Goal: Information Seeking & Learning: Learn about a topic

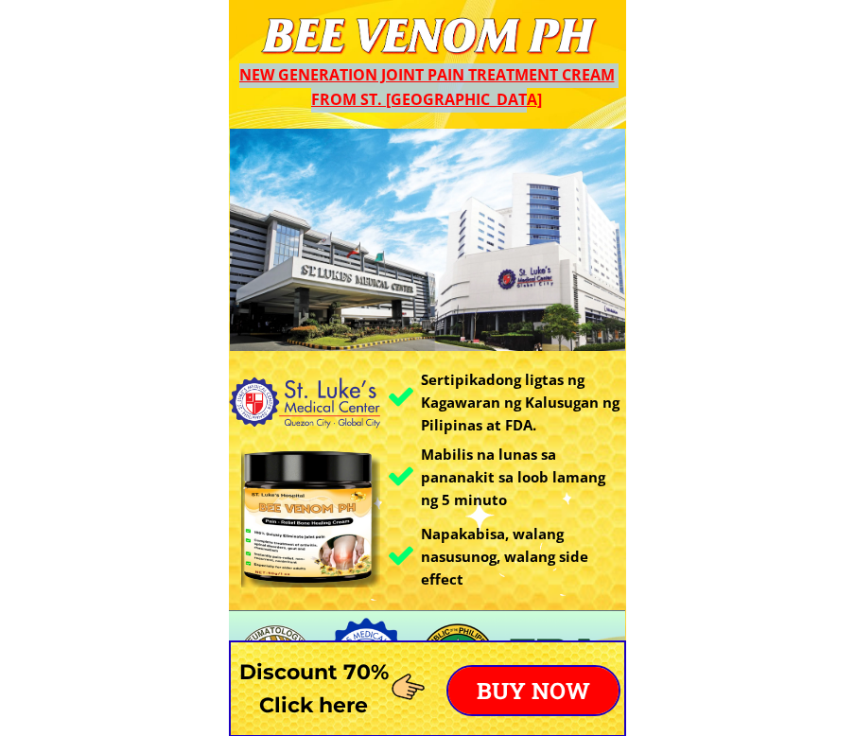
drag, startPoint x: 531, startPoint y: 99, endPoint x: 234, endPoint y: 65, distance: 299.8
click at [234, 65] on div "New generation joint pain treatment cream from St. [GEOGRAPHIC_DATA]" at bounding box center [426, 87] width 395 height 48
copy span "New generation joint pain treatment cream from St. [GEOGRAPHIC_DATA]"
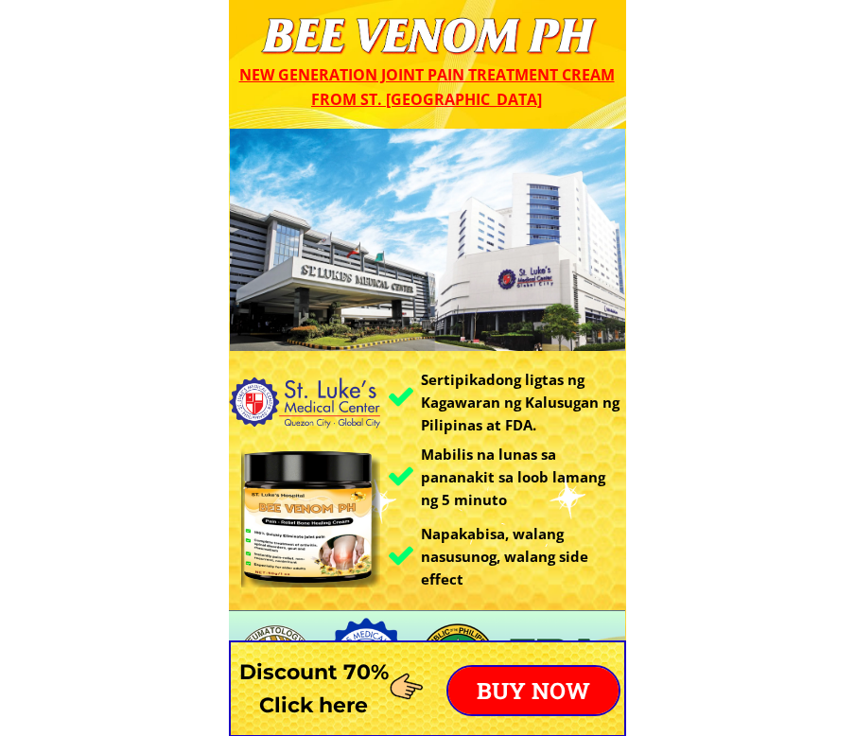
click at [440, 280] on div at bounding box center [427, 240] width 395 height 222
drag, startPoint x: 529, startPoint y: 99, endPoint x: 310, endPoint y: 69, distance: 220.5
click at [492, 227] on div at bounding box center [427, 240] width 395 height 222
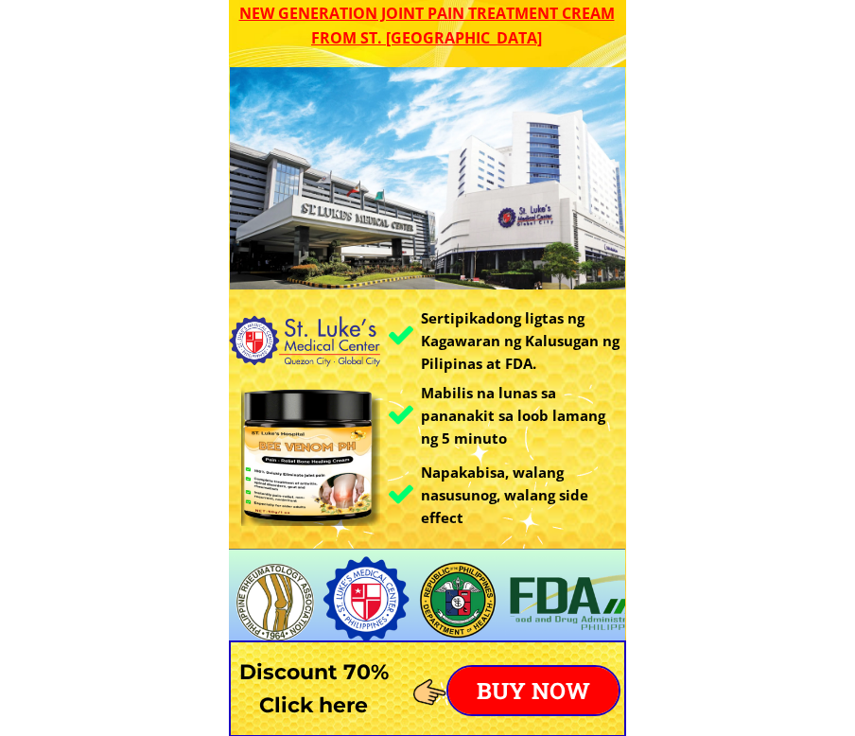
scroll to position [95, 0]
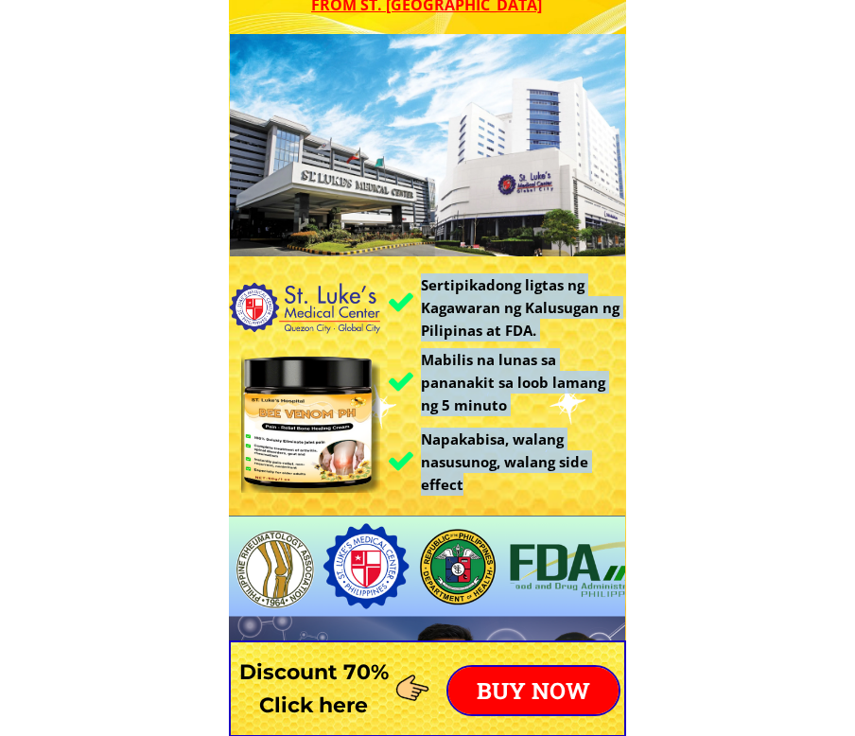
drag, startPoint x: 468, startPoint y: 491, endPoint x: 394, endPoint y: 314, distance: 191.6
click at [394, 314] on div "Sertipikadong ligtas ng Kagawaran ng Kalusugan ng Pilipinas at FDA. Mabilis na …" at bounding box center [427, 463] width 397 height 858
copy div "Sertipikadong ligtas ng Kagawaran ng Kalusugan ng Pilipinas at FDA. Mabilis na …"
click at [548, 433] on h3 "Napakabisa, walang nasusunog, walang side effect" at bounding box center [523, 461] width 205 height 68
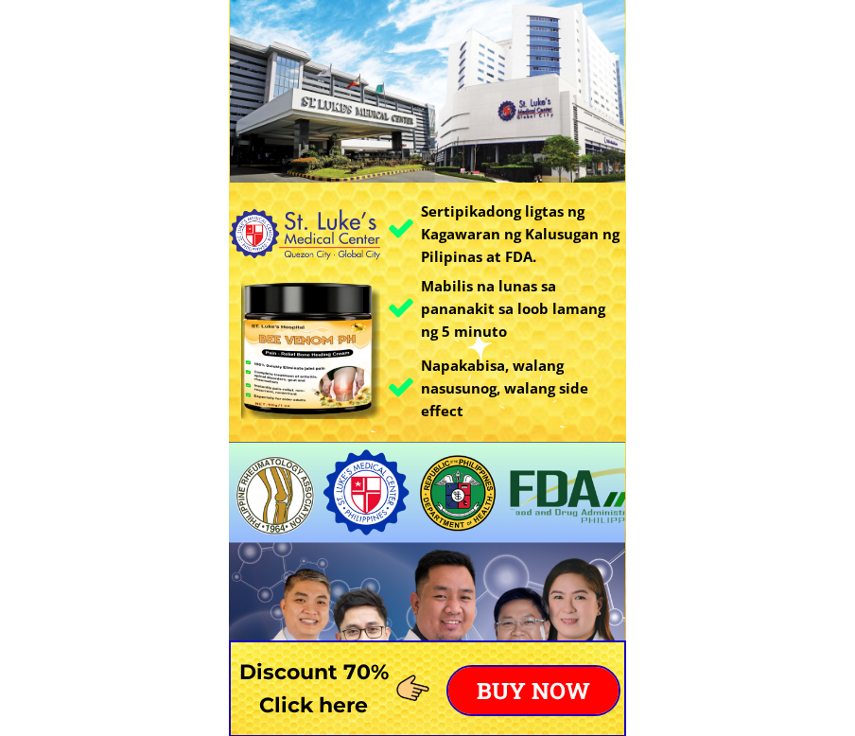
scroll to position [189, 0]
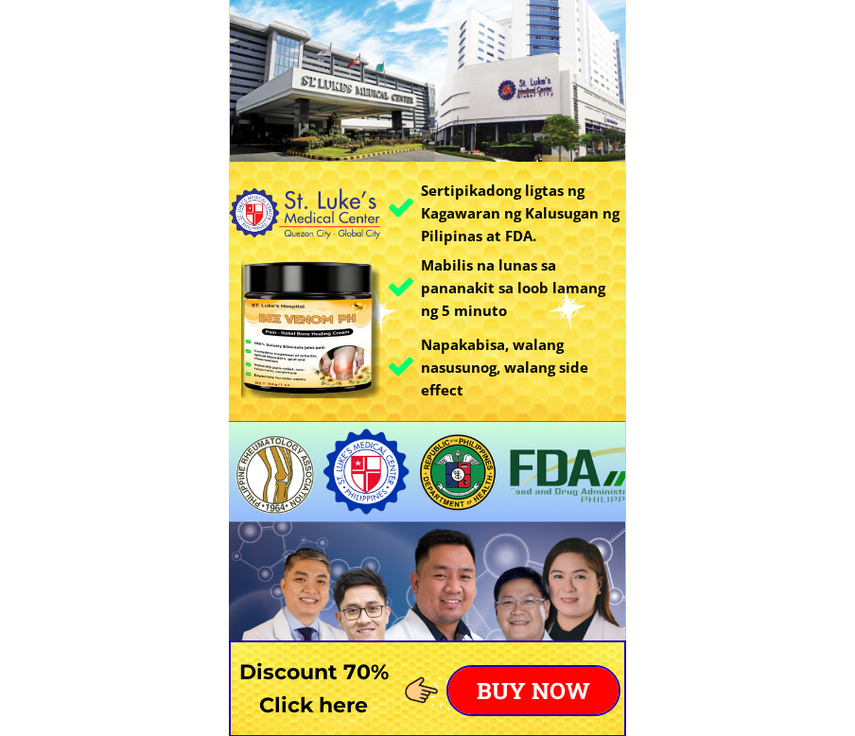
click at [319, 355] on div at bounding box center [311, 328] width 140 height 140
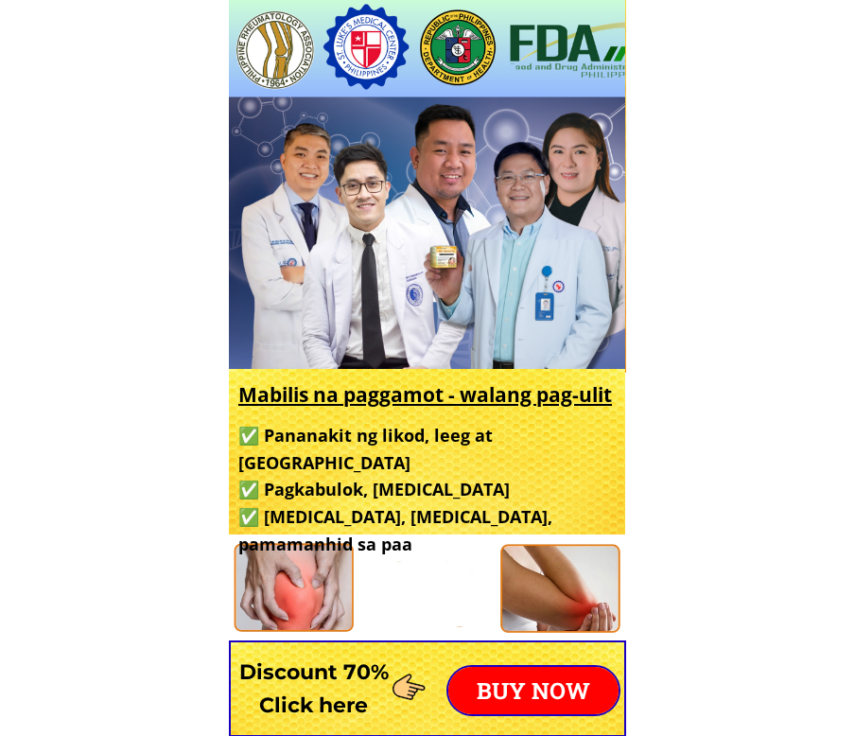
scroll to position [662, 0]
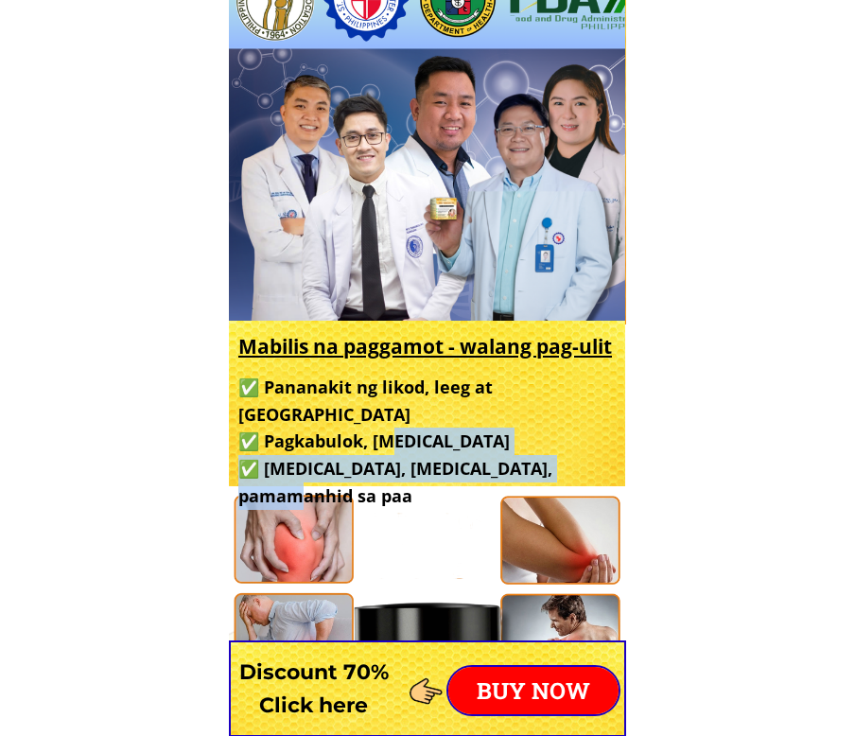
drag, startPoint x: 605, startPoint y: 444, endPoint x: 347, endPoint y: 403, distance: 261.5
click at [384, 409] on h3 "✅ Pananakit ng likod, leeg at balikat ✅ Pagkabulok, [MEDICAL_DATA] ✅ [MEDICAL_D…" at bounding box center [424, 442] width 372 height 136
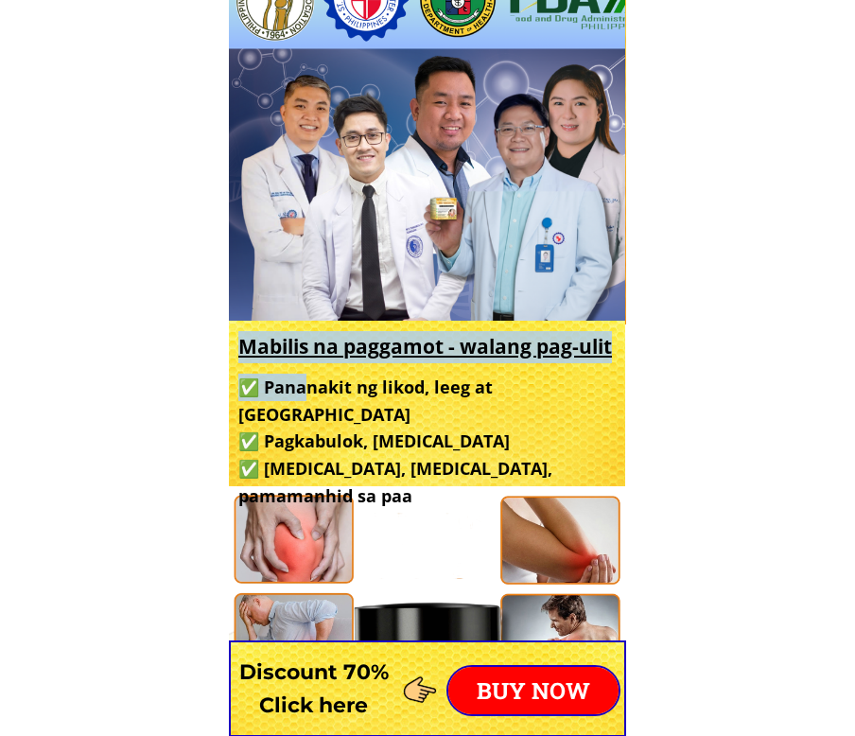
drag, startPoint x: 286, startPoint y: 386, endPoint x: 233, endPoint y: 357, distance: 60.1
copy div "Mabilis na paggamot - walang pag-ulit ✅ Pana"
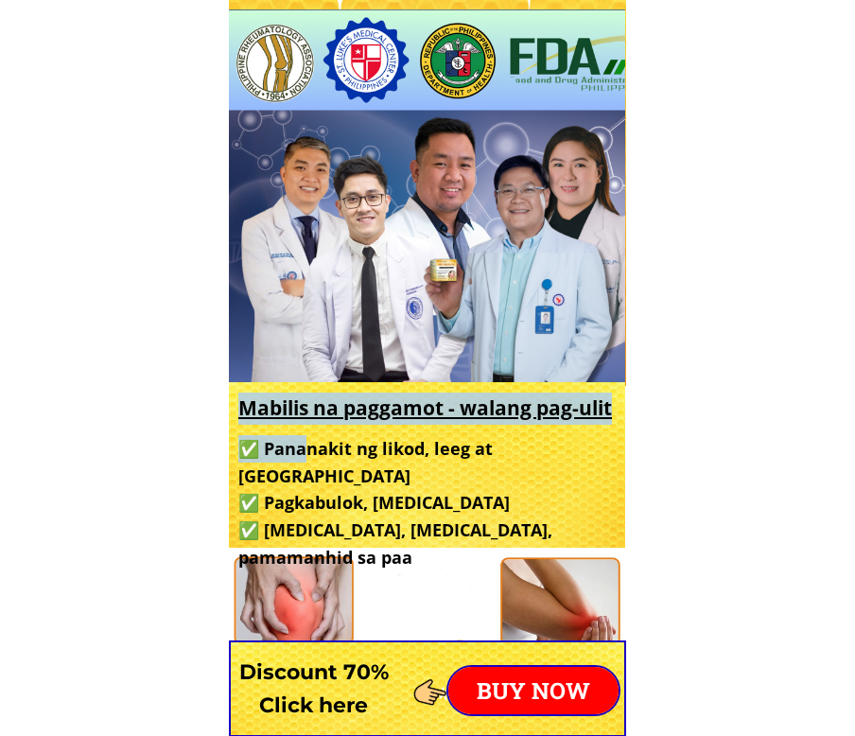
scroll to position [567, 0]
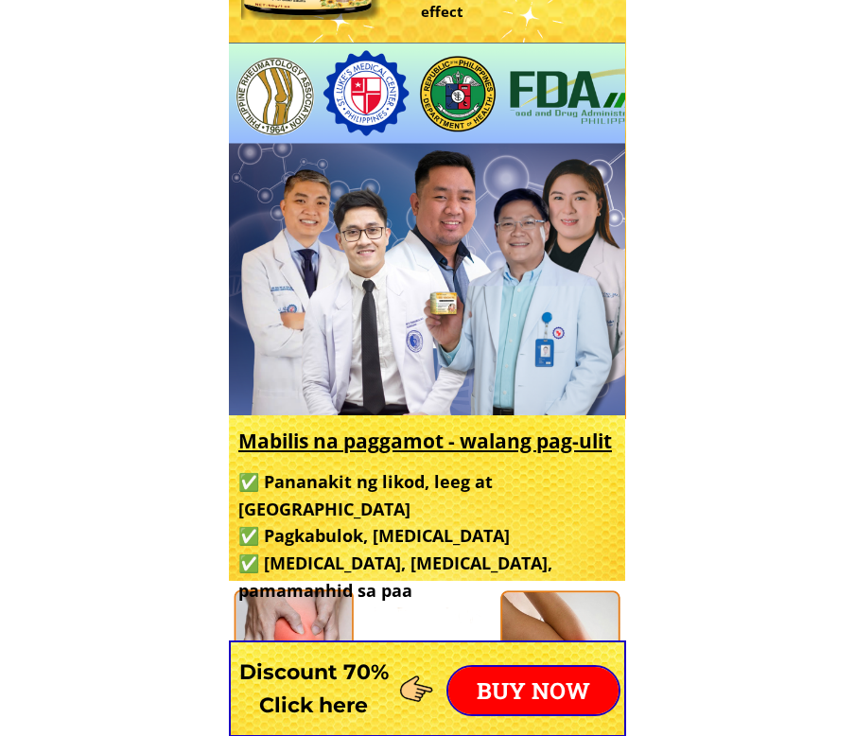
click at [447, 471] on h3 "✅ Pananakit ng likod, leeg at balikat ✅ Pagkabulok, [MEDICAL_DATA] ✅ [MEDICAL_D…" at bounding box center [424, 536] width 372 height 136
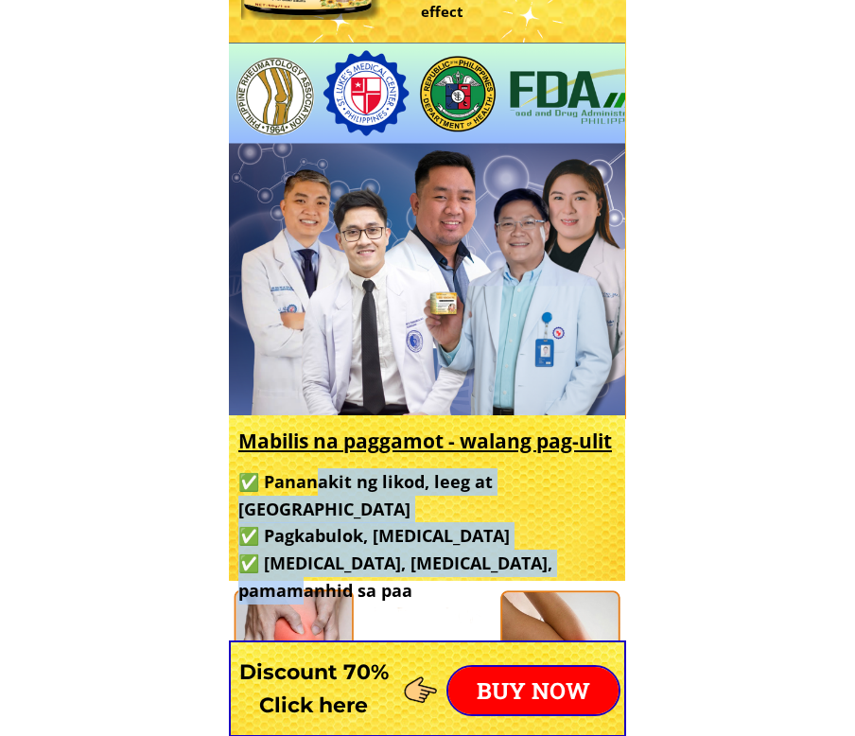
drag, startPoint x: 605, startPoint y: 539, endPoint x: 287, endPoint y: 481, distance: 322.9
click at [313, 487] on h3 "✅ Pananakit ng likod, leeg at balikat ✅ Pagkabulok, [MEDICAL_DATA] ✅ [MEDICAL_D…" at bounding box center [424, 536] width 372 height 136
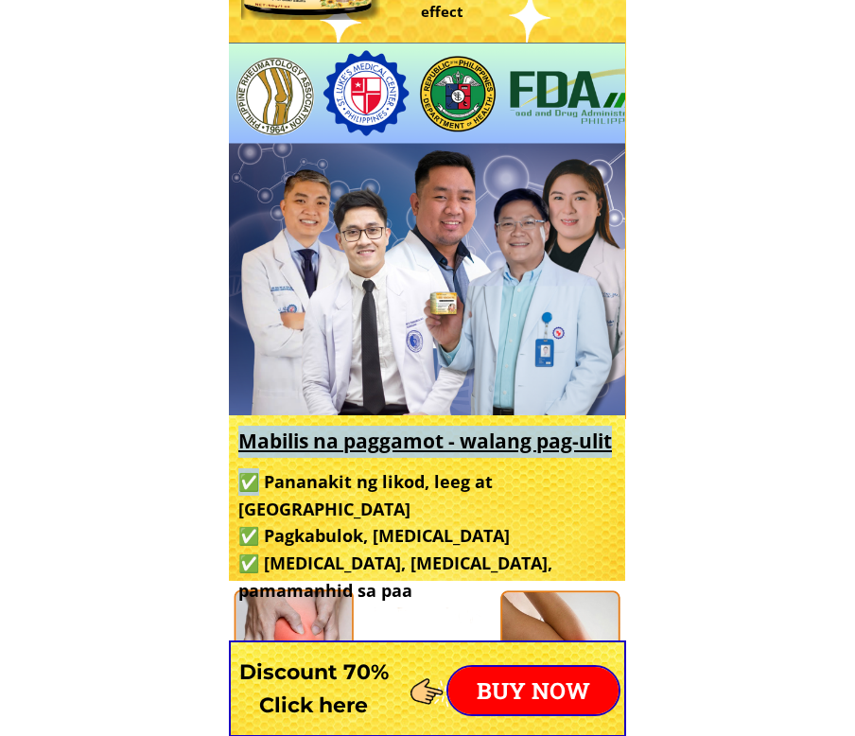
drag, startPoint x: 259, startPoint y: 470, endPoint x: 235, endPoint y: 448, distance: 32.8
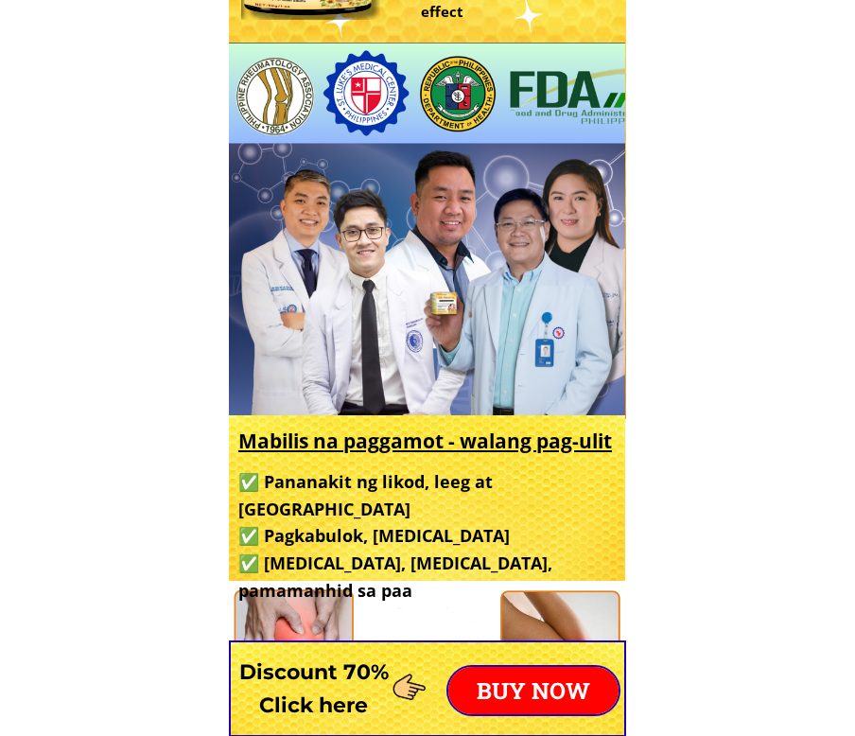
click at [390, 513] on h3 "✅ Pananakit ng likod, leeg at balikat ✅ Pagkabulok, [MEDICAL_DATA] ✅ [MEDICAL_D…" at bounding box center [424, 536] width 372 height 136
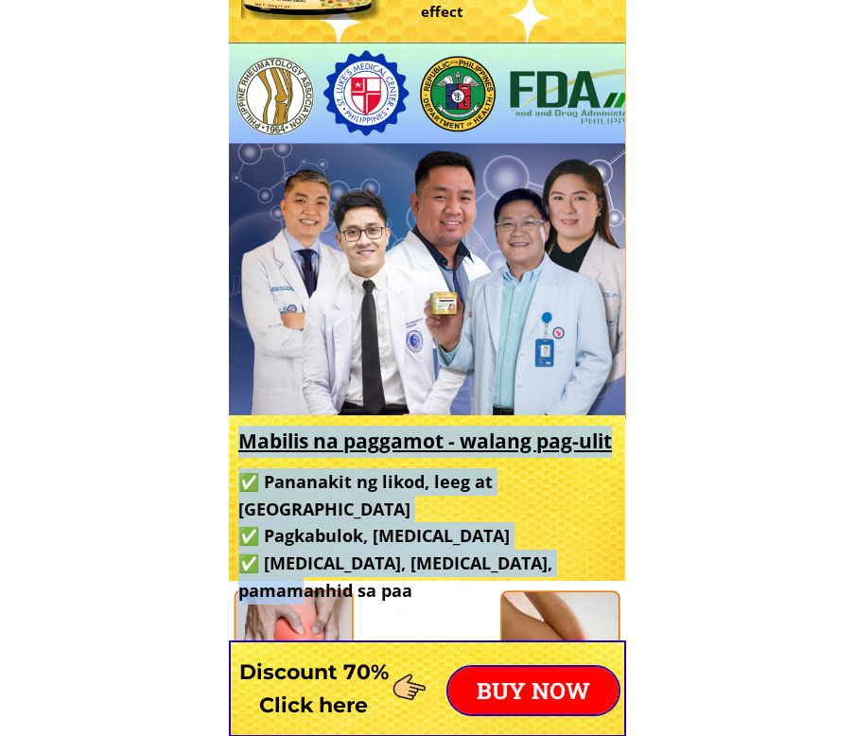
drag, startPoint x: 608, startPoint y: 536, endPoint x: 235, endPoint y: 452, distance: 382.9
copy div "Mabilis na paggamot - walang pag-ulit ✅ Pananakit ng likod, leeg at balikat ✅ P…"
